Goal: Transaction & Acquisition: Download file/media

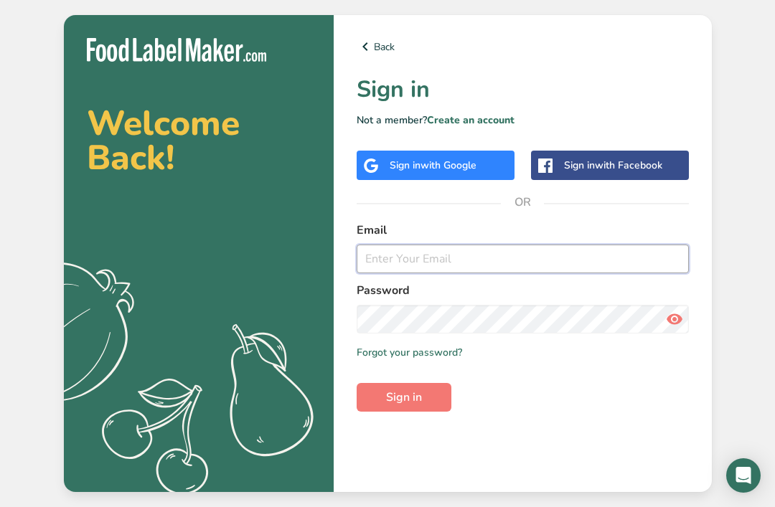
click at [639, 273] on input "email" at bounding box center [523, 259] width 332 height 29
click at [556, 264] on div "Email" at bounding box center [523, 248] width 332 height 52
click at [452, 273] on input "email" at bounding box center [523, 259] width 332 height 29
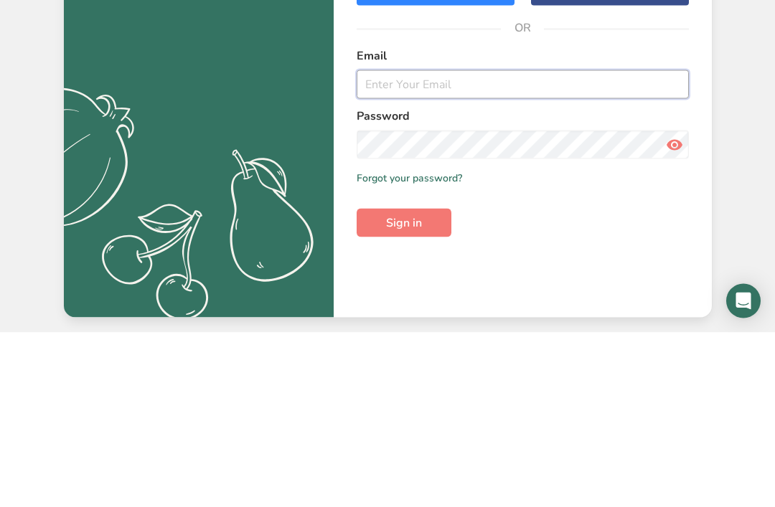
type input "n"
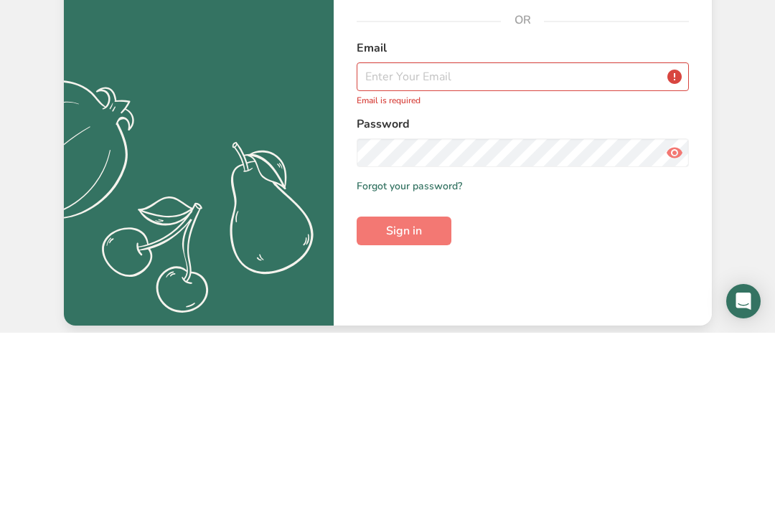
click at [738, 85] on div "Welcome Back! .a{fill:#f5f3ed;} Back Sign in Not a member? Create an account Si…" at bounding box center [387, 253] width 775 height 507
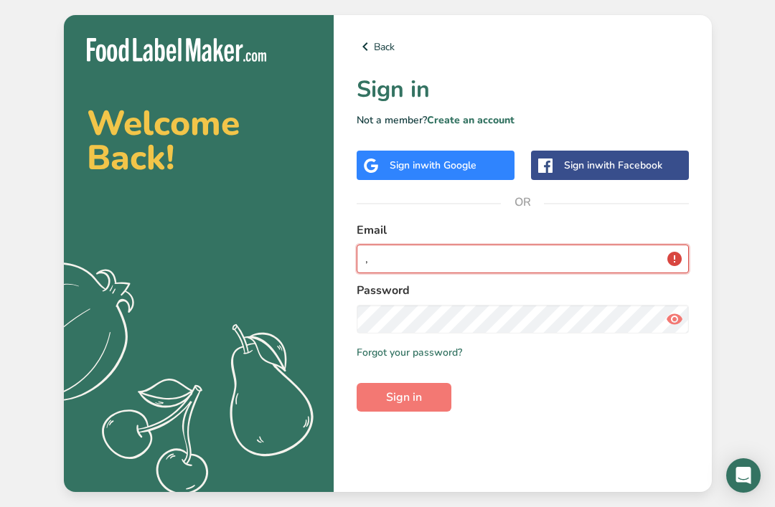
click at [377, 245] on input "," at bounding box center [523, 259] width 332 height 29
click at [402, 245] on input "," at bounding box center [523, 259] width 332 height 29
click at [388, 245] on input "," at bounding box center [523, 259] width 332 height 29
type input ","
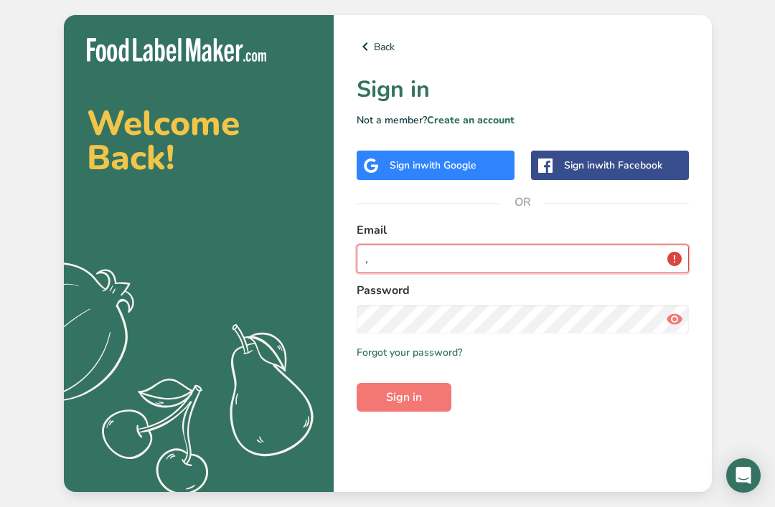
click at [403, 383] on button "Sign in" at bounding box center [404, 397] width 95 height 29
click at [448, 245] on input "," at bounding box center [523, 259] width 332 height 29
click at [584, 245] on input "," at bounding box center [523, 259] width 332 height 29
click at [569, 245] on input "," at bounding box center [523, 259] width 332 height 29
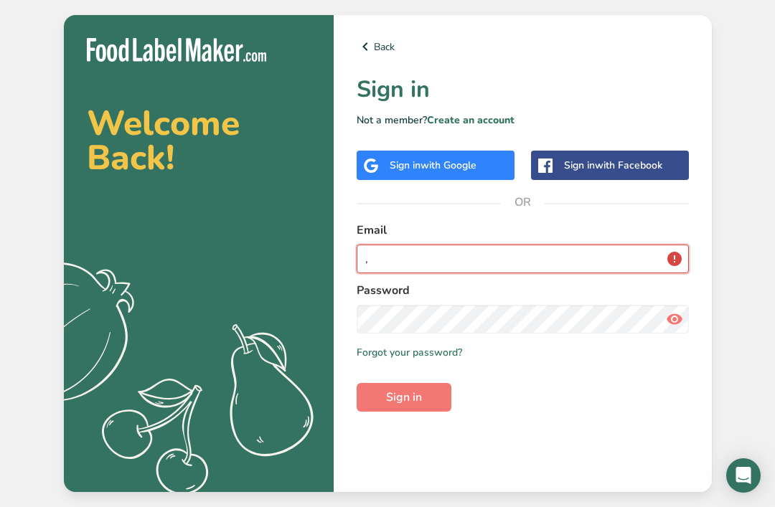
click at [564, 245] on input "," at bounding box center [523, 259] width 332 height 29
click at [550, 249] on input "," at bounding box center [523, 259] width 332 height 29
click at [550, 248] on input "," at bounding box center [523, 259] width 332 height 29
click at [544, 250] on input "," at bounding box center [523, 259] width 332 height 29
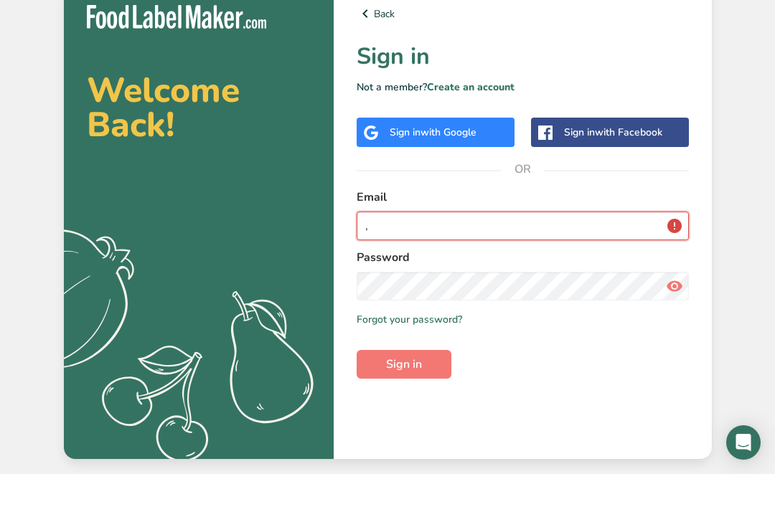
scroll to position [0, 0]
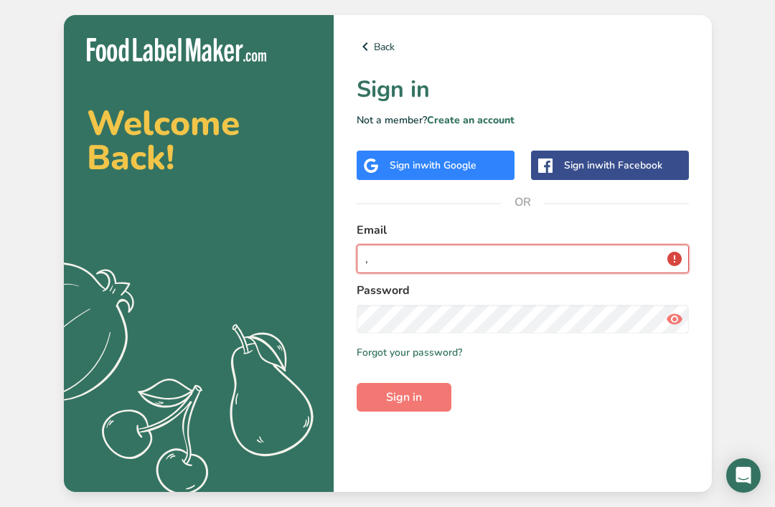
click at [403, 273] on input "," at bounding box center [523, 259] width 332 height 29
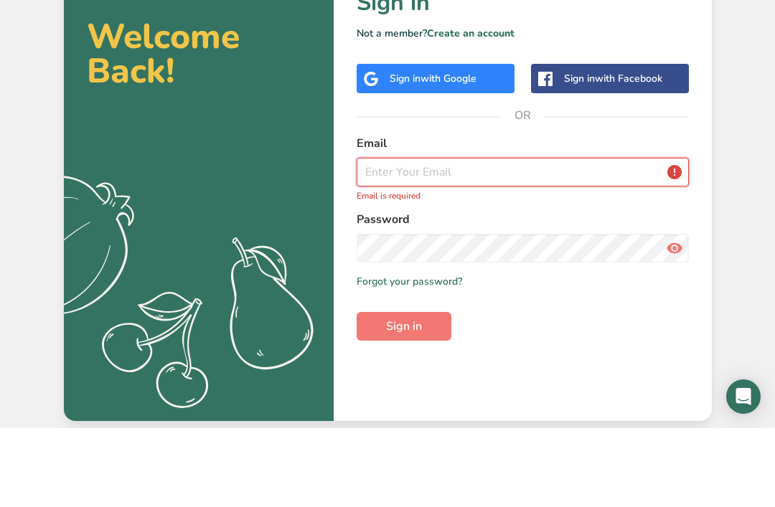
click at [384, 237] on input "email" at bounding box center [523, 251] width 332 height 29
paste input "[URL][DOMAIN_NAME]"
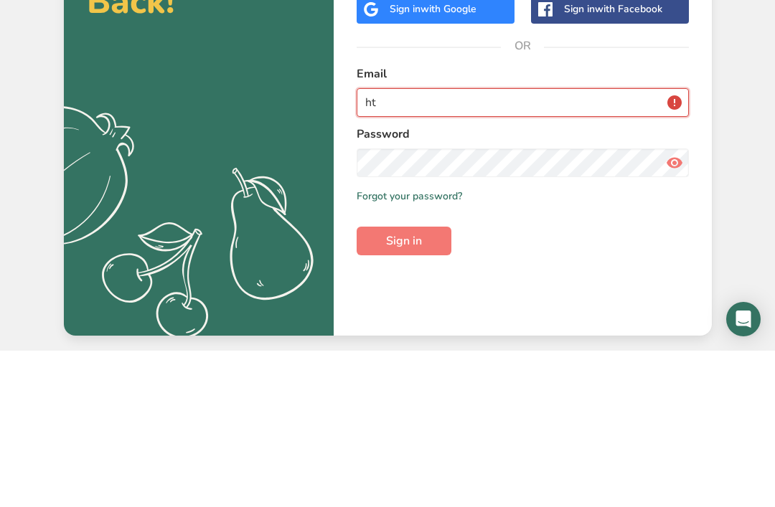
type input "h"
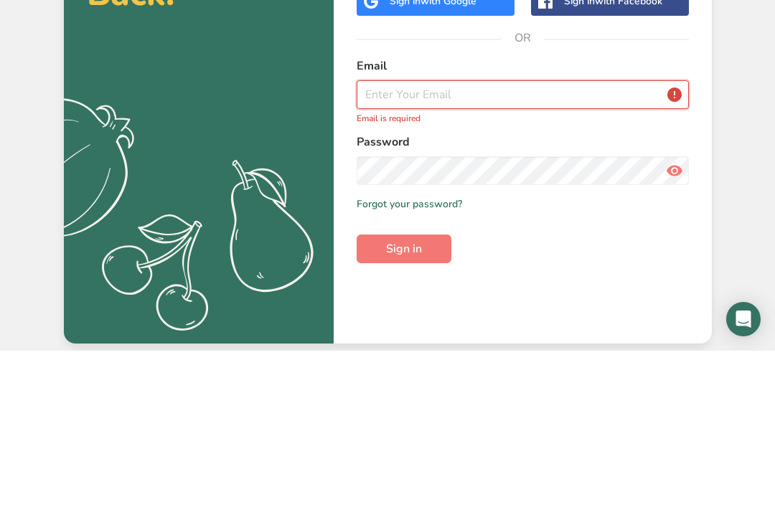
click at [387, 237] on input "email" at bounding box center [523, 251] width 332 height 29
paste input "[EMAIL_ADDRESS][DOMAIN_NAME]"
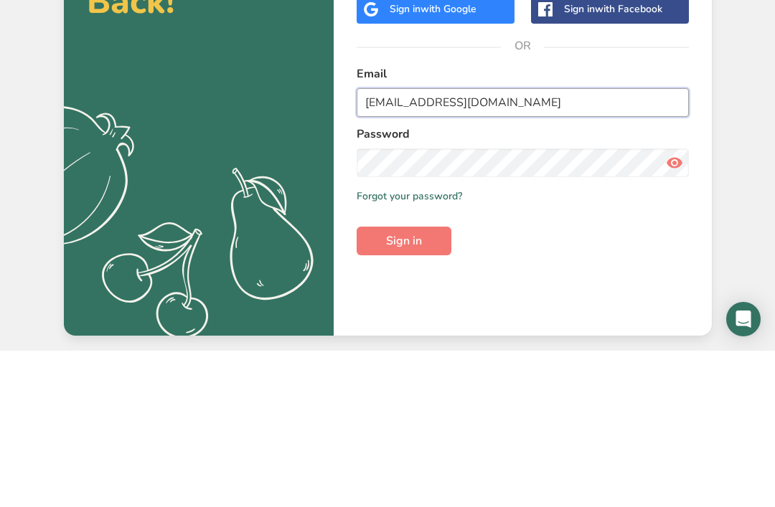
type input "[EMAIL_ADDRESS][DOMAIN_NAME]"
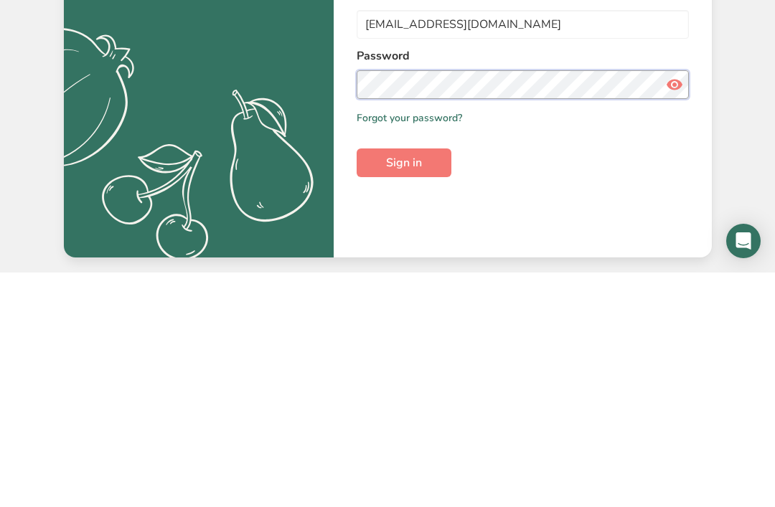
click at [397, 389] on span "Sign in" at bounding box center [404, 397] width 36 height 17
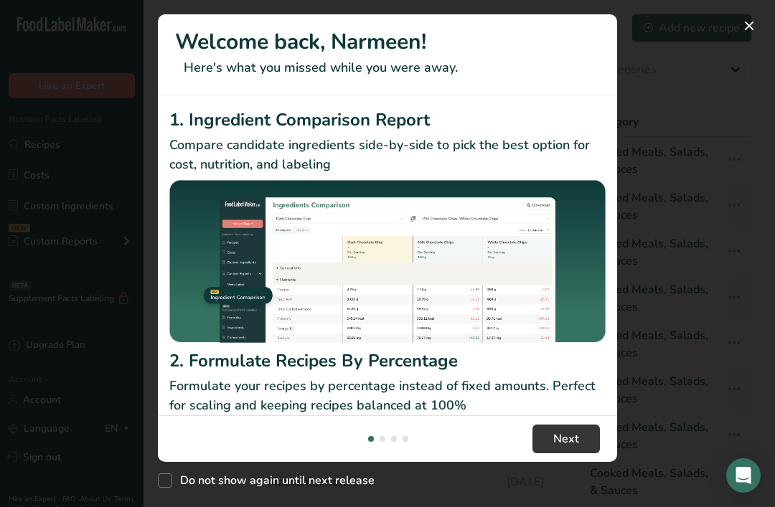
click at [288, 506] on html ".a-20{fill:#fff;} Hire an Expert Nutrition Facts Labeling Recipes Costs Custom …" at bounding box center [387, 356] width 775 height 712
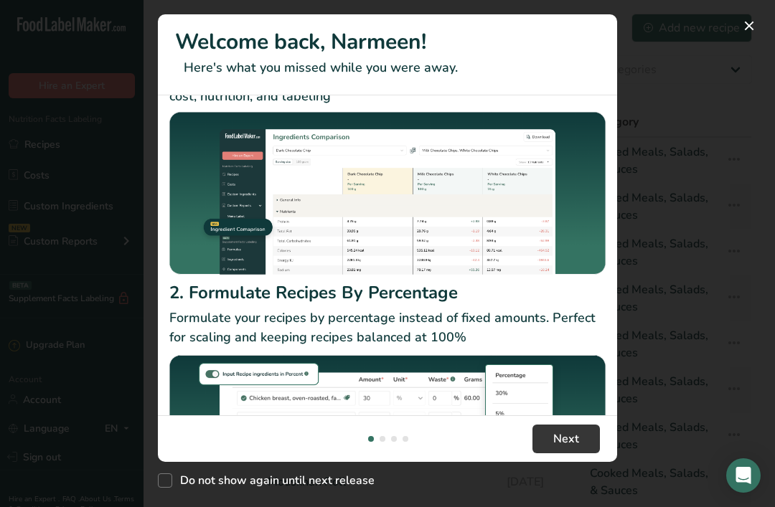
scroll to position [66, 0]
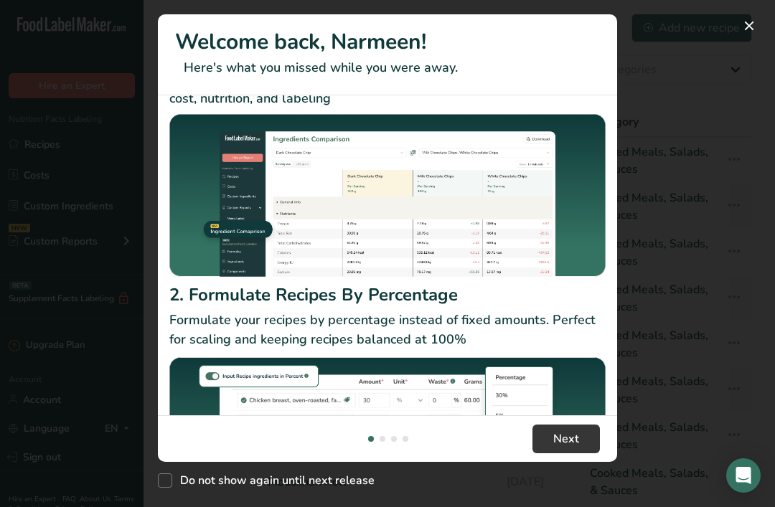
click at [165, 506] on html ".a-20{fill:#fff;} Hire an Expert Nutrition Facts Labeling Recipes Costs Custom …" at bounding box center [387, 356] width 775 height 712
click at [169, 506] on html ".a-20{fill:#fff;} Hire an Expert Nutrition Facts Labeling Recipes Costs Custom …" at bounding box center [387, 356] width 775 height 712
click at [753, 69] on div "New Features" at bounding box center [387, 253] width 775 height 507
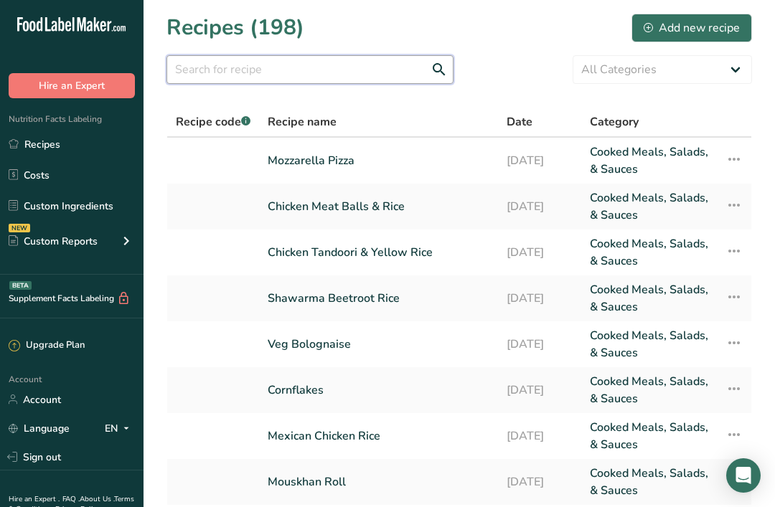
click at [330, 61] on input "text" at bounding box center [309, 69] width 287 height 29
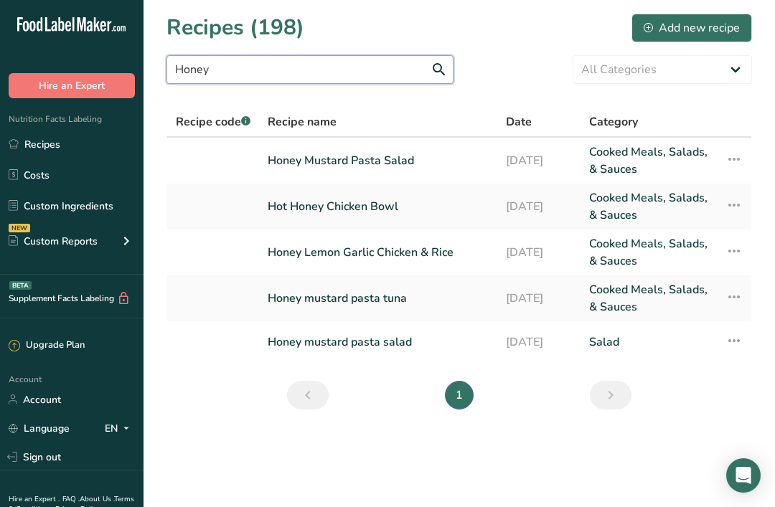
type input "Honey"
click at [381, 143] on link "Honey Mustard Pasta Salad" at bounding box center [378, 160] width 221 height 34
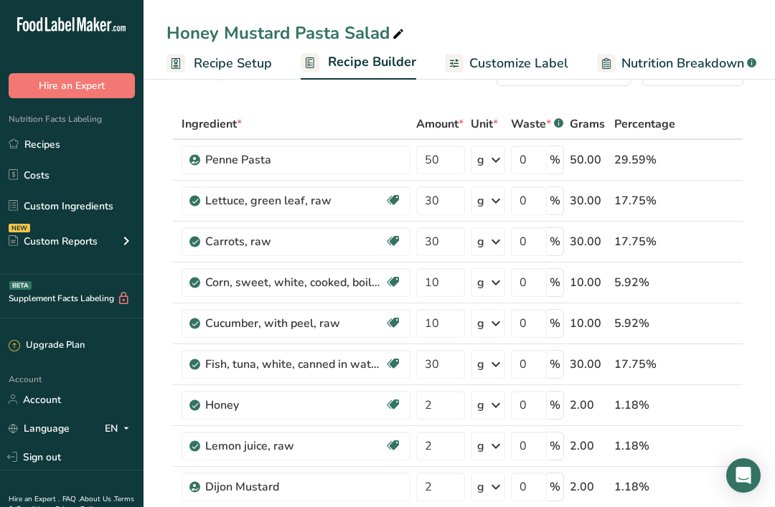
click at [499, 60] on span "Customize Label" at bounding box center [518, 63] width 99 height 19
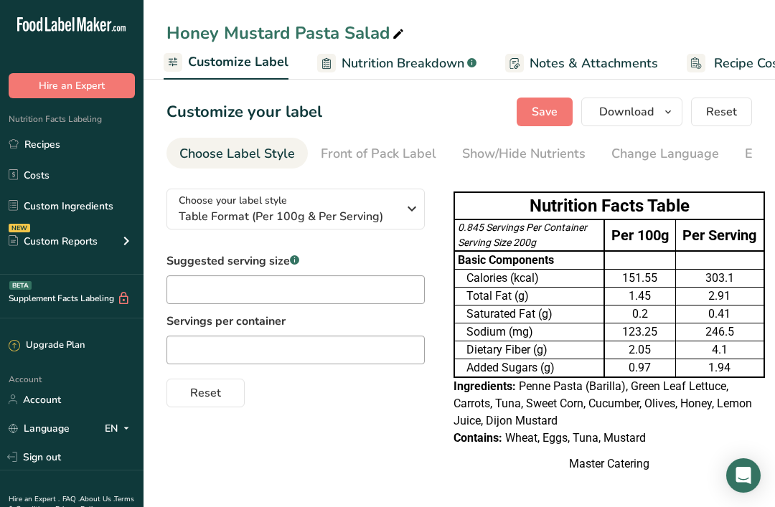
click at [656, 110] on button "Download" at bounding box center [631, 112] width 101 height 29
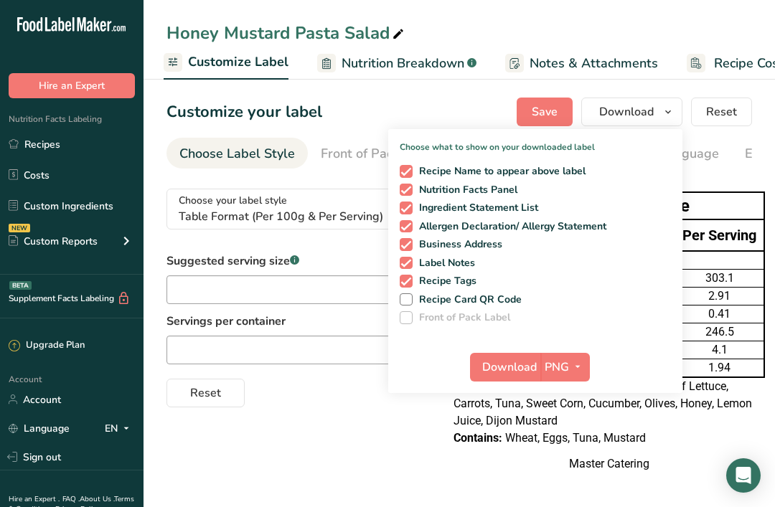
click at [574, 359] on icon "button" at bounding box center [577, 367] width 11 height 18
click at [577, 467] on link "PDF" at bounding box center [567, 468] width 46 height 24
click at [504, 365] on span "Download" at bounding box center [510, 367] width 55 height 17
click at [501, 369] on span "Download" at bounding box center [510, 367] width 55 height 17
click at [664, 118] on icon "button" at bounding box center [667, 112] width 11 height 18
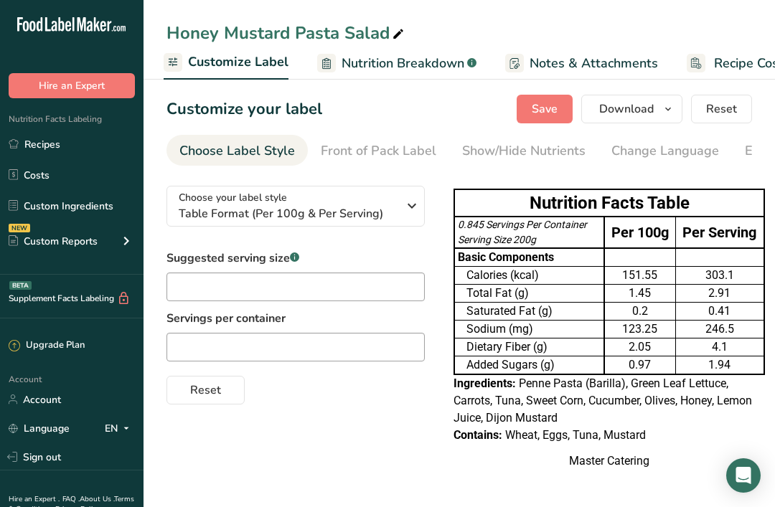
scroll to position [46, 0]
